Goal: Task Accomplishment & Management: Use online tool/utility

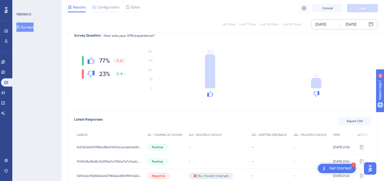
click at [357, 21] on div "[DATE] [DATE]" at bounding box center [344, 24] width 67 height 10
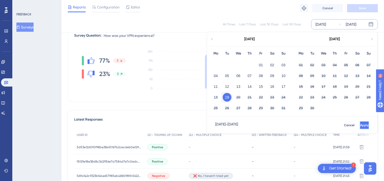
click at [360, 125] on span "Apply" at bounding box center [364, 125] width 8 height 4
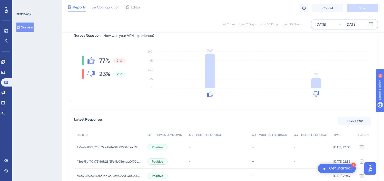
click at [348, 26] on div "[DATE]" at bounding box center [351, 24] width 11 height 6
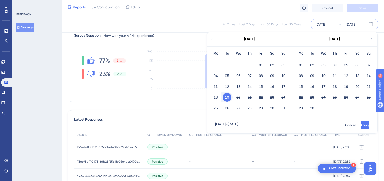
click at [223, 98] on button "19" at bounding box center [227, 97] width 9 height 9
click at [227, 97] on button "19" at bounding box center [227, 97] width 9 height 9
drag, startPoint x: 224, startPoint y: 97, endPoint x: 227, endPoint y: 98, distance: 2.7
click at [227, 98] on button "19" at bounding box center [227, 97] width 9 height 9
click at [240, 96] on button "20" at bounding box center [238, 97] width 9 height 9
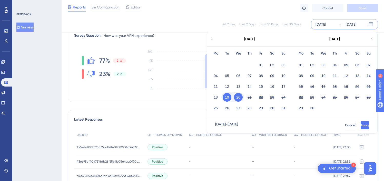
click at [239, 96] on button "20" at bounding box center [238, 97] width 9 height 9
click at [359, 123] on button "Apply" at bounding box center [363, 125] width 9 height 8
